Goal: Task Accomplishment & Management: Use online tool/utility

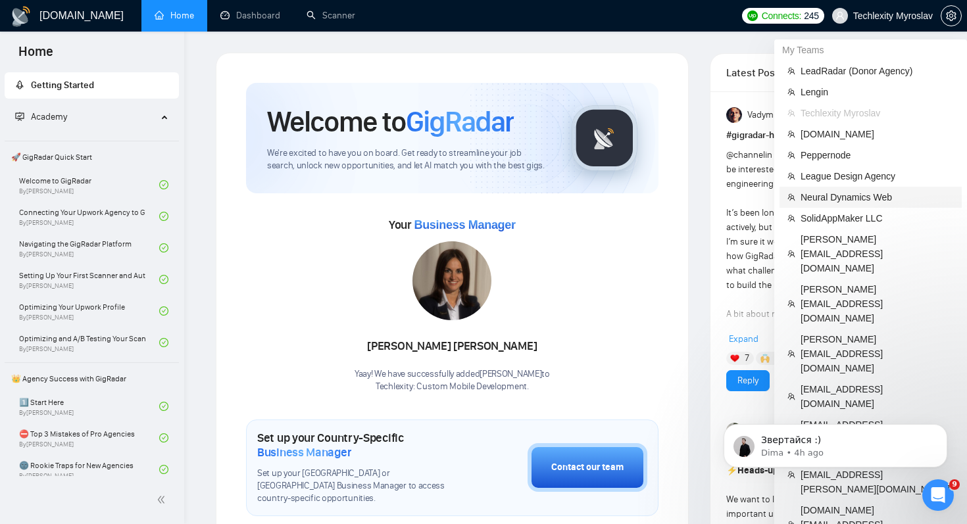
click at [846, 202] on span "Neural Dynamics Web" at bounding box center [877, 197] width 153 height 14
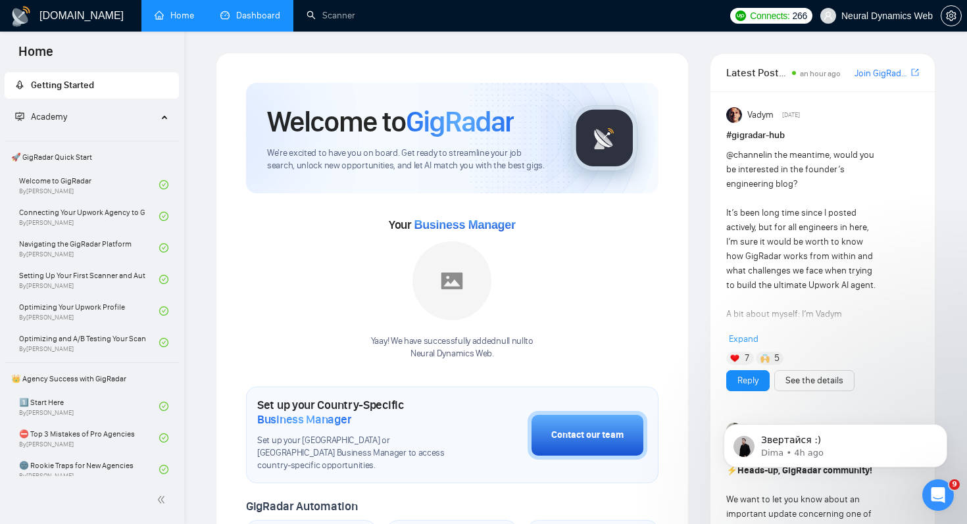
click at [278, 20] on link "Dashboard" at bounding box center [250, 15] width 60 height 11
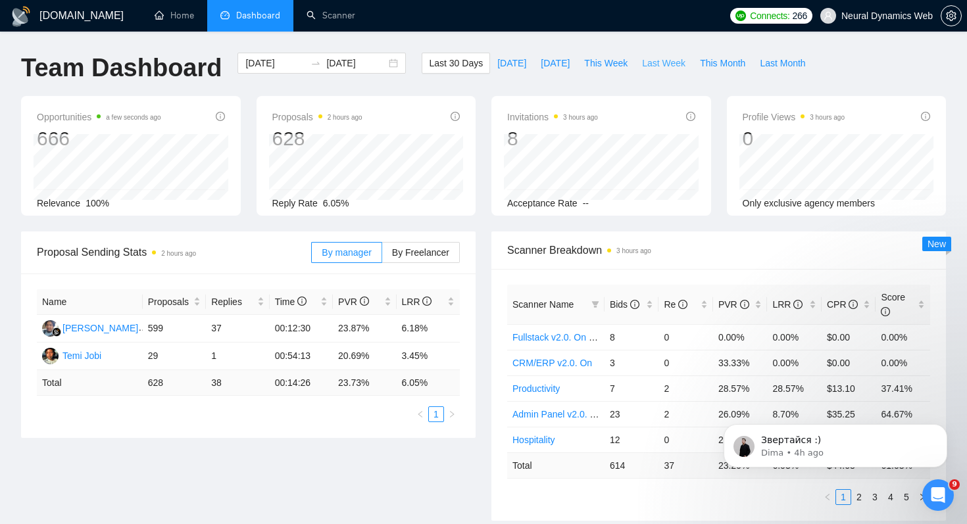
click at [661, 62] on span "Last Week" at bounding box center [663, 63] width 43 height 14
type input "[DATE]"
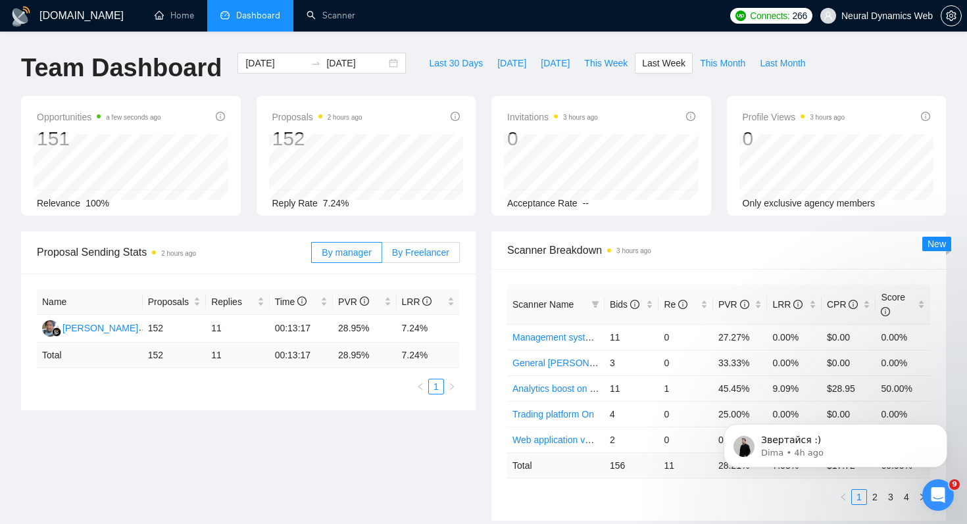
click at [417, 253] on span "By Freelancer" at bounding box center [420, 252] width 57 height 11
click at [382, 256] on input "By Freelancer" at bounding box center [382, 256] width 0 height 0
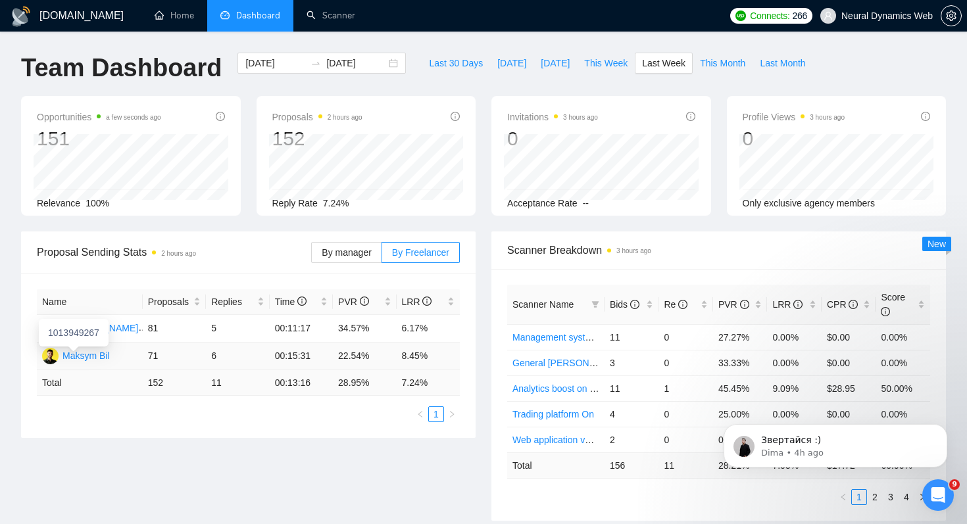
click at [88, 354] on div "Maksym Bil" at bounding box center [86, 356] width 47 height 14
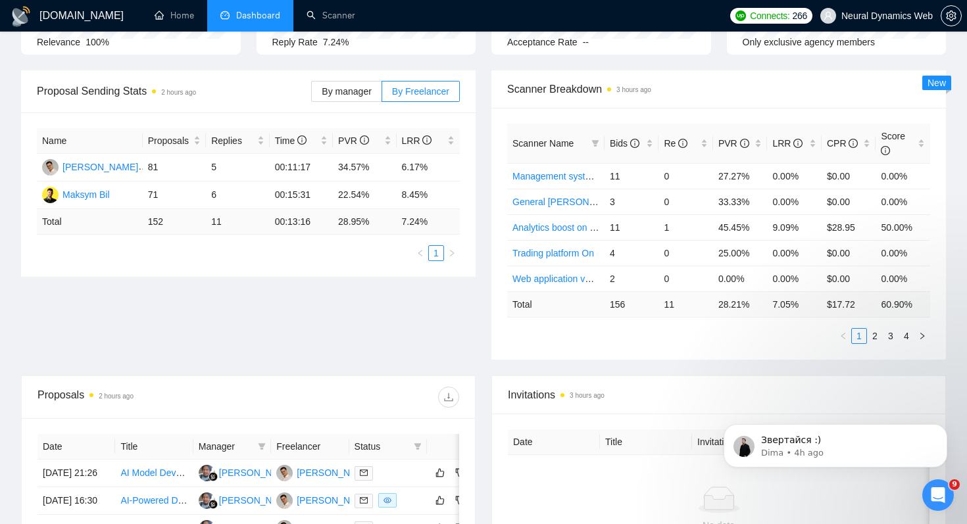
scroll to position [168, 0]
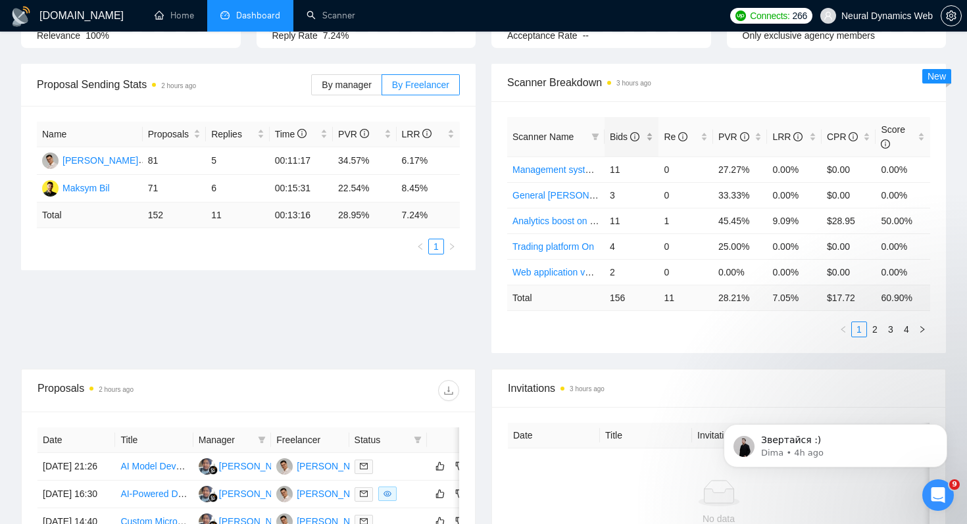
click at [621, 139] on span "Bids" at bounding box center [625, 137] width 30 height 11
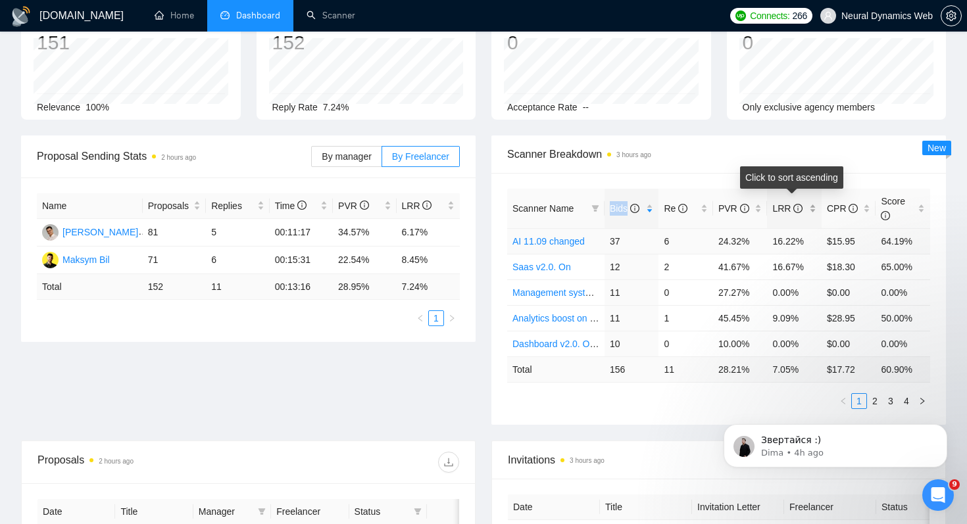
scroll to position [97, 0]
drag, startPoint x: 720, startPoint y: 242, endPoint x: 764, endPoint y: 242, distance: 44.1
click at [764, 242] on td "24.32%" at bounding box center [740, 241] width 55 height 26
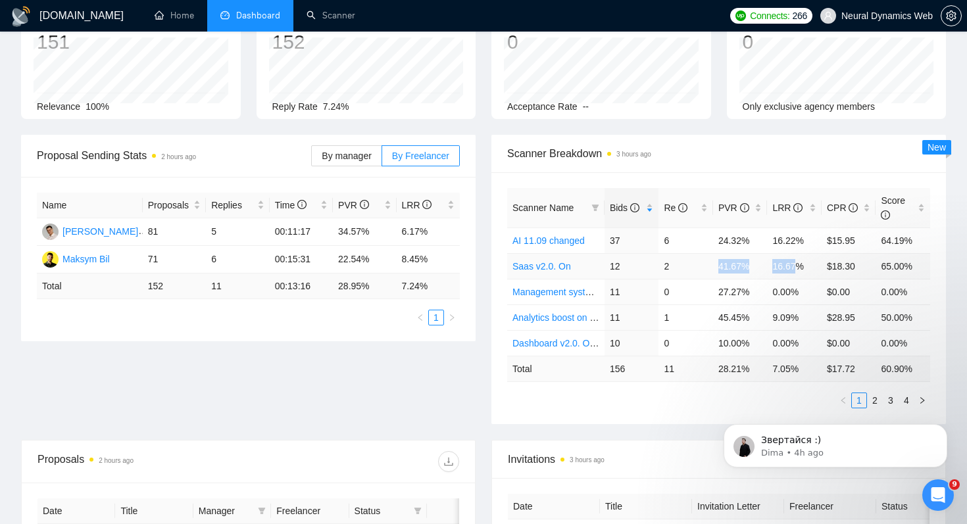
drag, startPoint x: 719, startPoint y: 262, endPoint x: 799, endPoint y: 268, distance: 80.5
click at [799, 268] on tr "Saas v2.0. On 12 2 41.67% 16.67% $18.30 65.00%" at bounding box center [718, 266] width 423 height 26
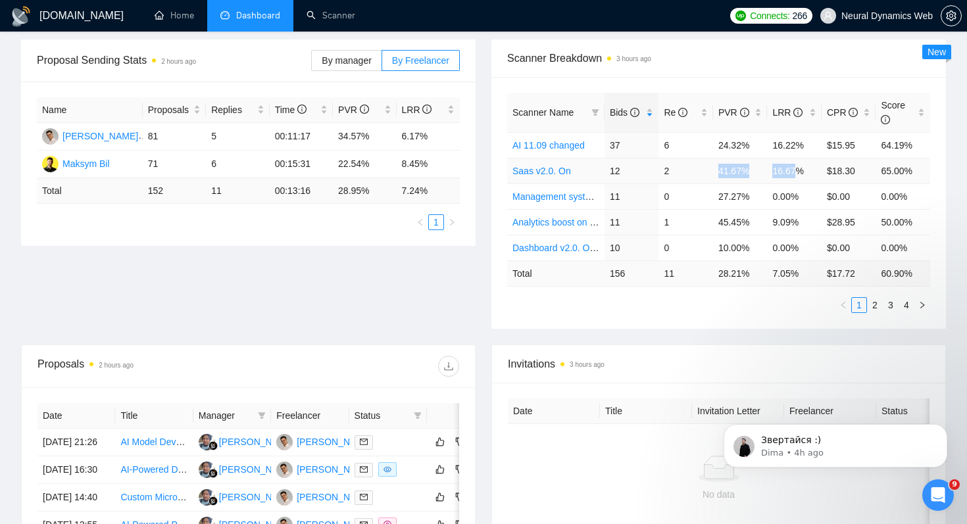
scroll to position [197, 0]
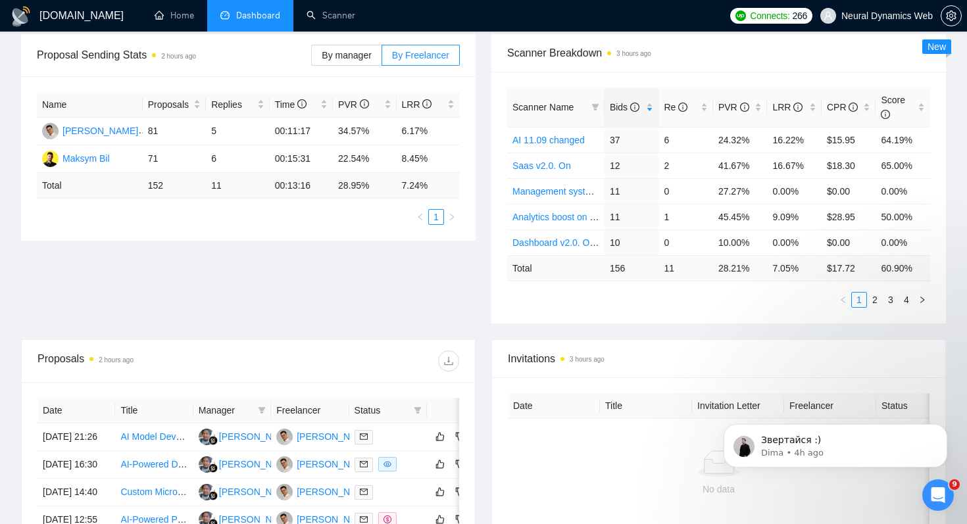
click at [722, 326] on div "Proposal Sending Stats 2 hours ago By manager By Freelancer Name Proposals Repl…" at bounding box center [483, 186] width 941 height 305
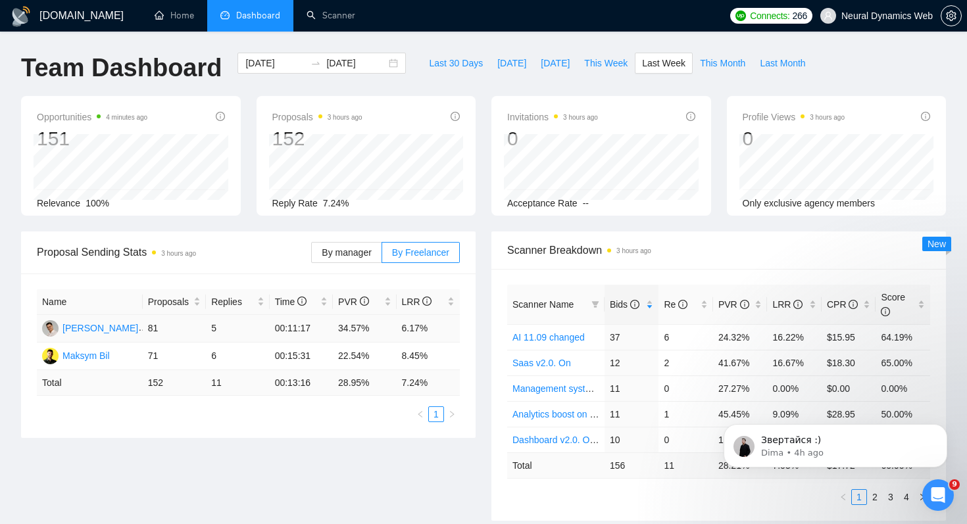
click at [120, 329] on div "[PERSON_NAME]" at bounding box center [101, 328] width 76 height 14
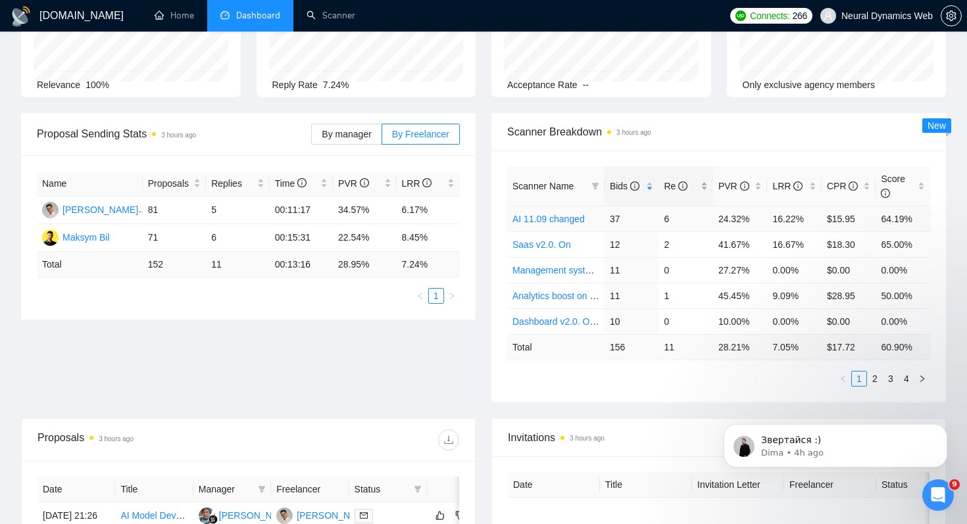
scroll to position [120, 0]
click at [336, 17] on link "Scanner" at bounding box center [331, 15] width 49 height 11
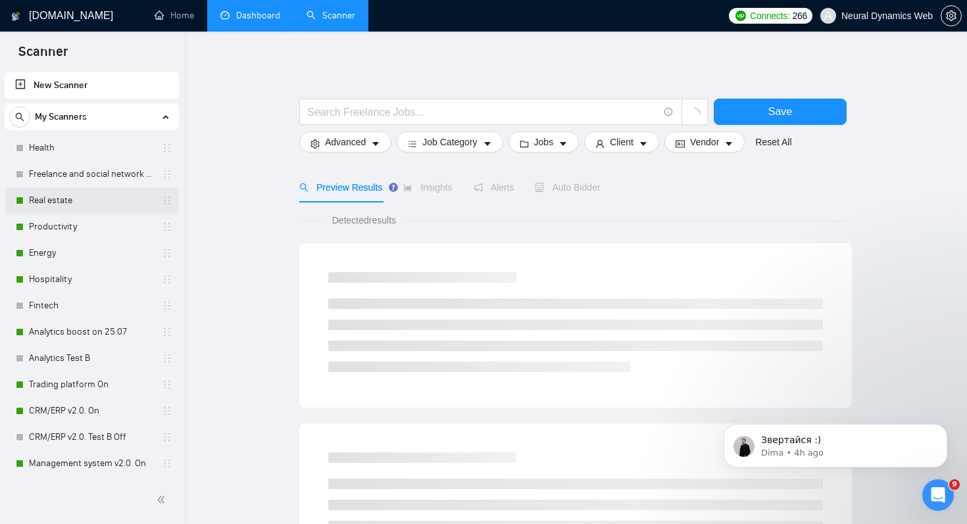
click at [84, 199] on link "Real estate" at bounding box center [91, 201] width 125 height 26
